Goal: Transaction & Acquisition: Subscribe to service/newsletter

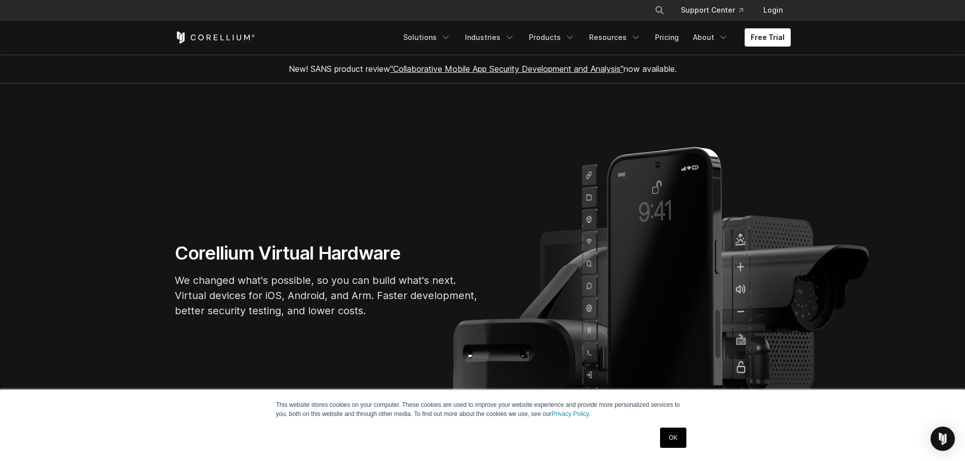
click at [676, 435] on link "OK" at bounding box center [673, 438] width 26 height 20
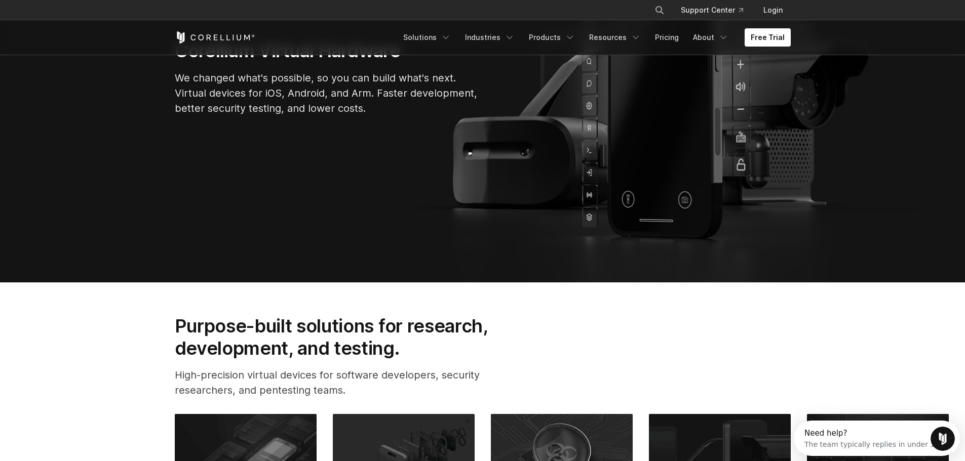
drag, startPoint x: 504, startPoint y: 306, endPoint x: 373, endPoint y: 284, distance: 133.6
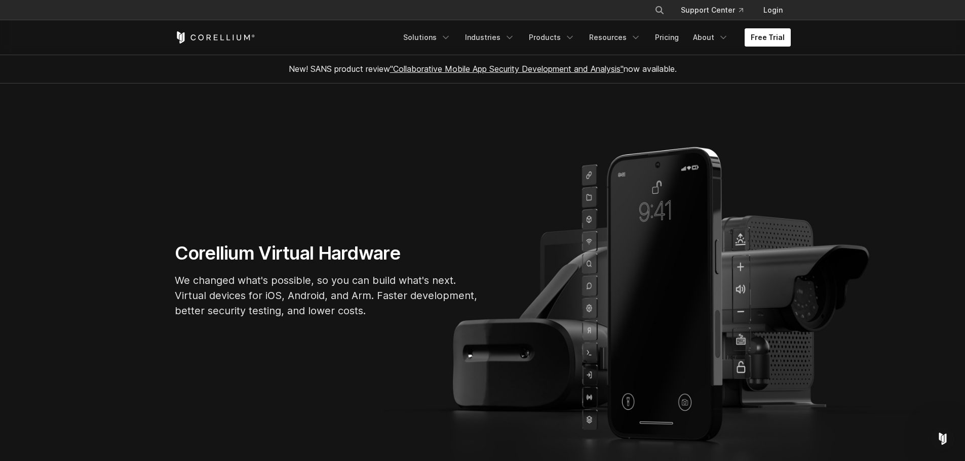
click at [756, 35] on link "Free Trial" at bounding box center [767, 37] width 46 height 18
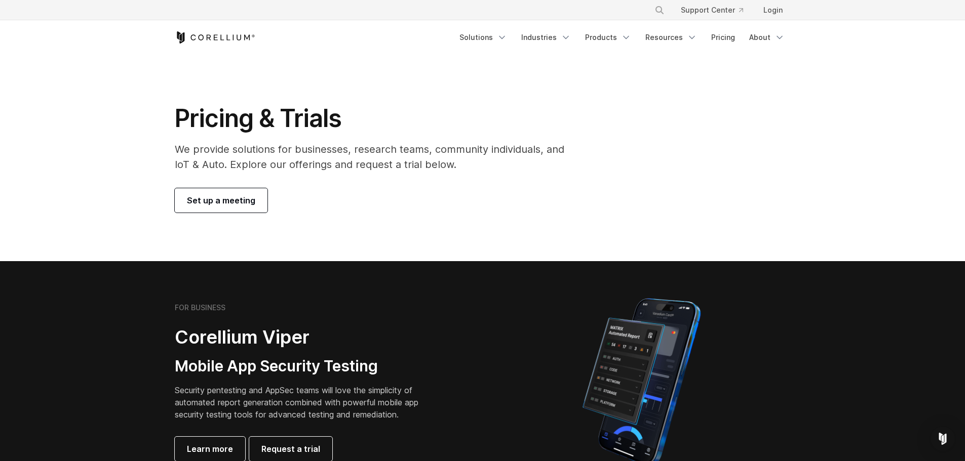
click at [177, 41] on icon "Corellium Home" at bounding box center [215, 37] width 81 height 12
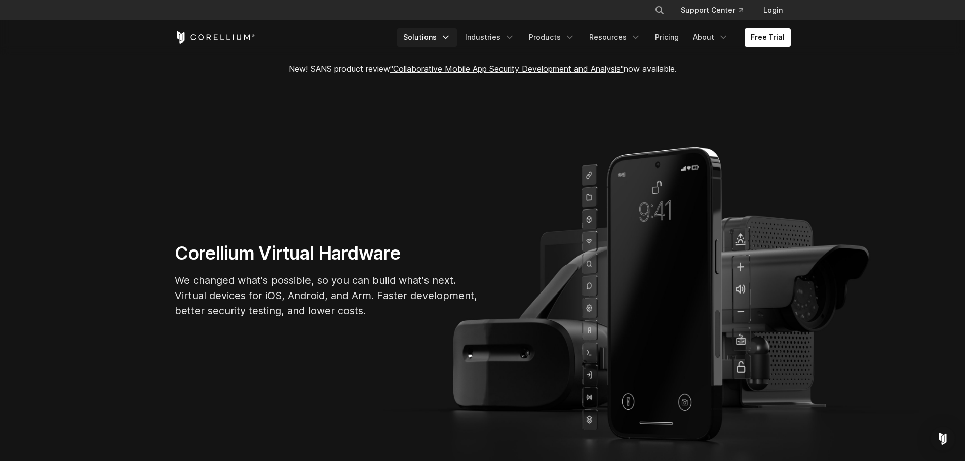
click at [443, 37] on link "Solutions" at bounding box center [427, 37] width 60 height 18
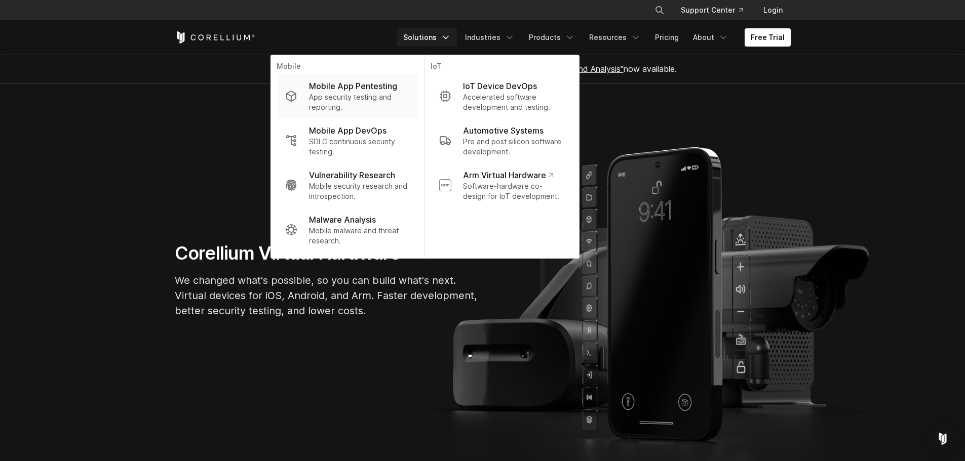
click at [356, 103] on p "App security testing and reporting." at bounding box center [359, 102] width 101 height 20
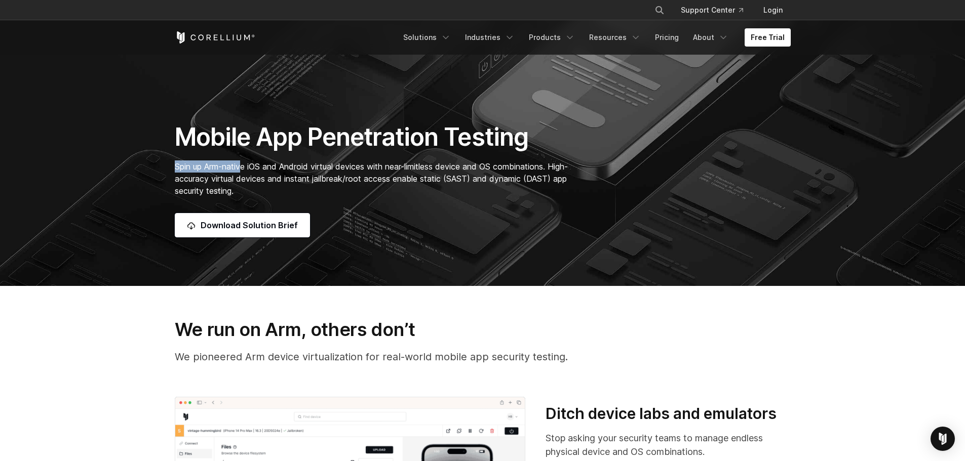
drag, startPoint x: 169, startPoint y: 170, endPoint x: 242, endPoint y: 168, distance: 72.9
click at [241, 168] on div "Mobile App Penetration Testing Spin up Arm-native iOS and Android virtual devic…" at bounding box center [377, 179] width 424 height 115
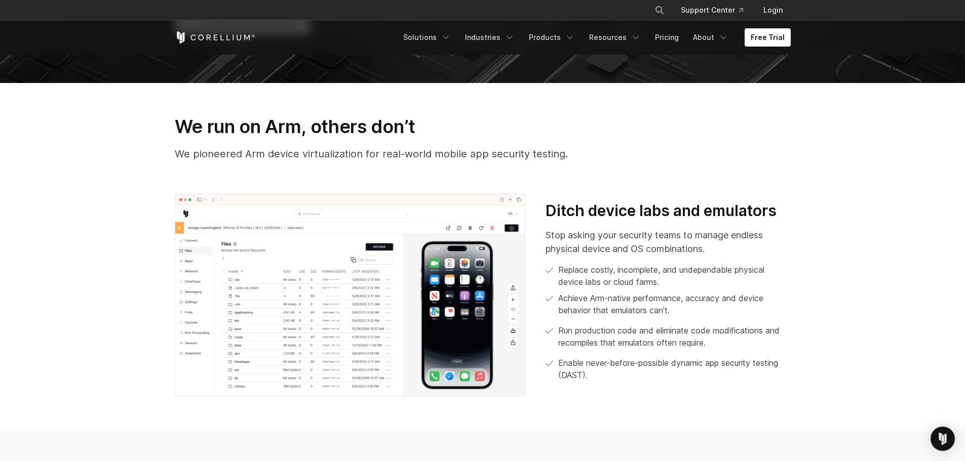
scroll to position [203, 0]
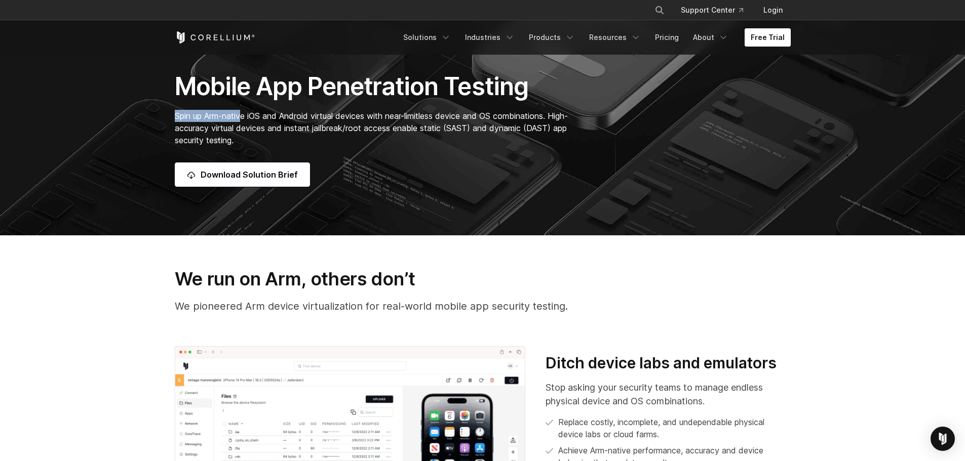
click at [762, 37] on link "Free Trial" at bounding box center [767, 37] width 46 height 18
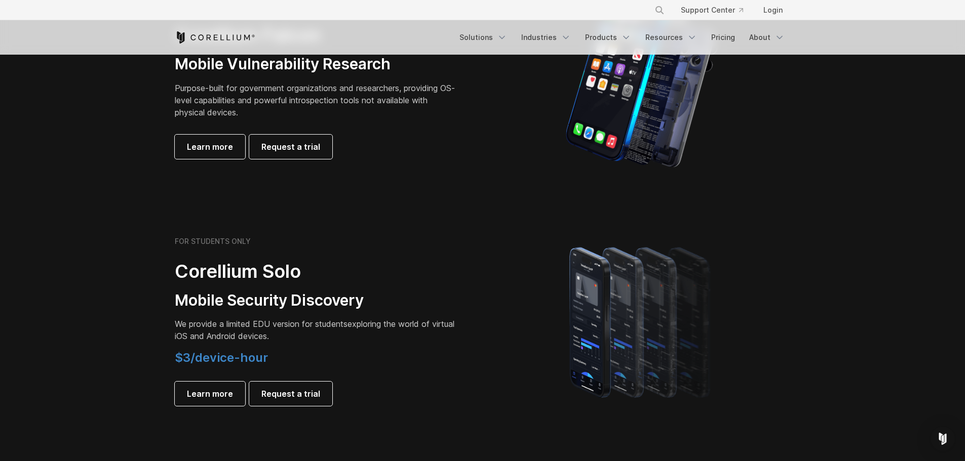
scroll to position [810, 0]
